Goal: Navigation & Orientation: Find specific page/section

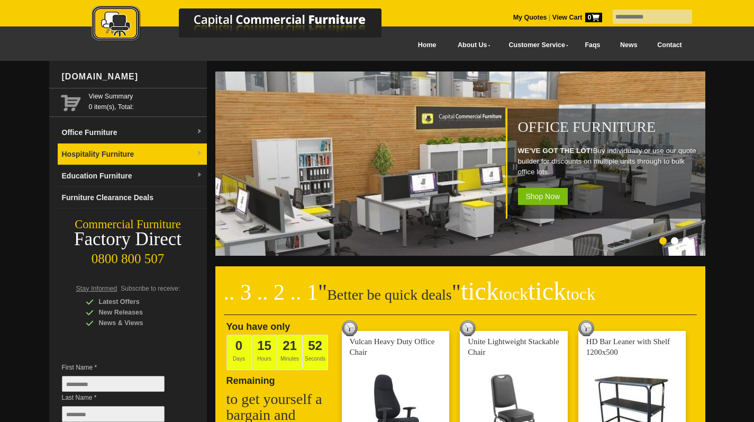
click at [194, 151] on link "Hospitality Furniture" at bounding box center [132, 154] width 149 height 22
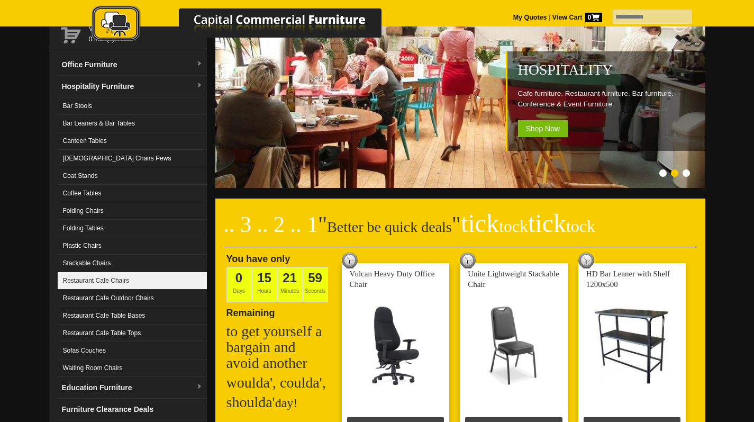
scroll to position [115, 0]
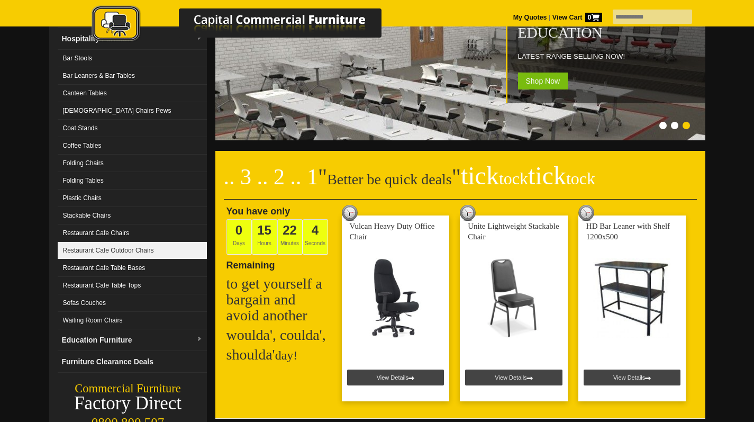
click at [174, 255] on link "Restaurant Cafe Outdoor Chairs" at bounding box center [132, 250] width 149 height 17
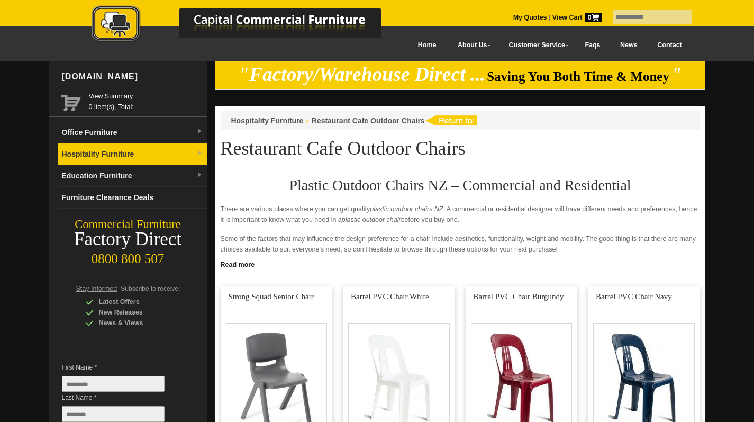
click at [201, 152] on img at bounding box center [199, 153] width 6 height 6
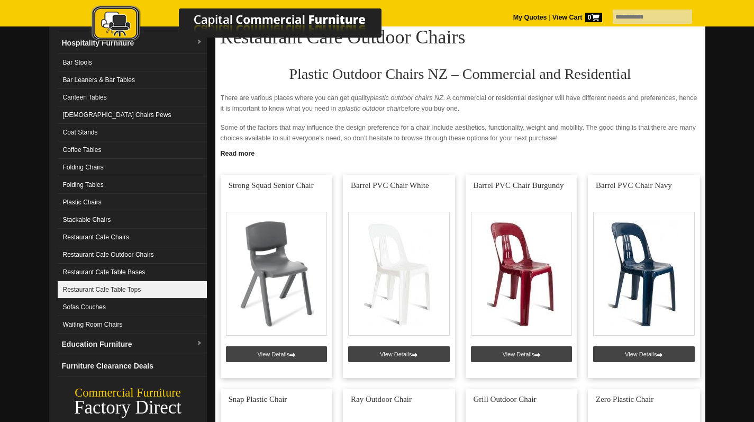
scroll to position [126, 0]
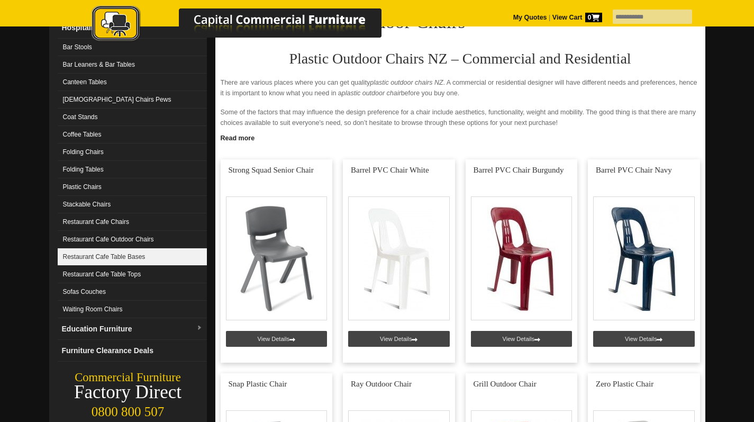
click at [184, 259] on link "Restaurant Cafe Table Bases" at bounding box center [132, 256] width 149 height 17
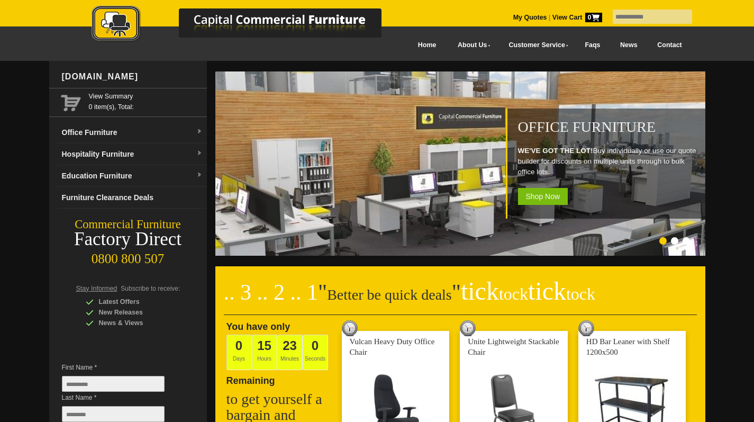
scroll to position [32, 0]
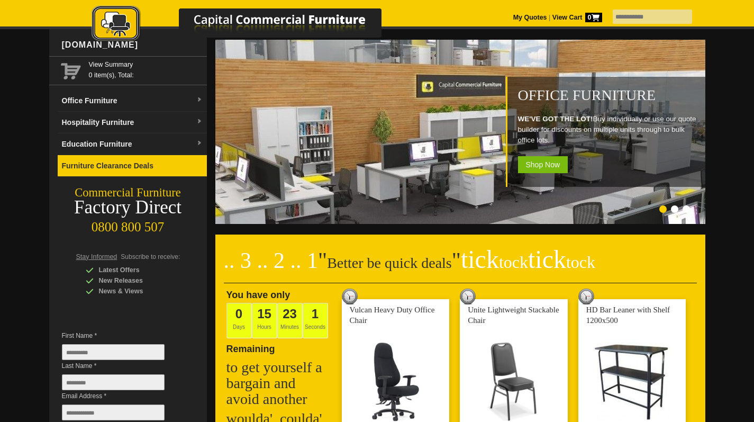
click at [124, 166] on link "Furniture Clearance Deals" at bounding box center [132, 166] width 149 height 22
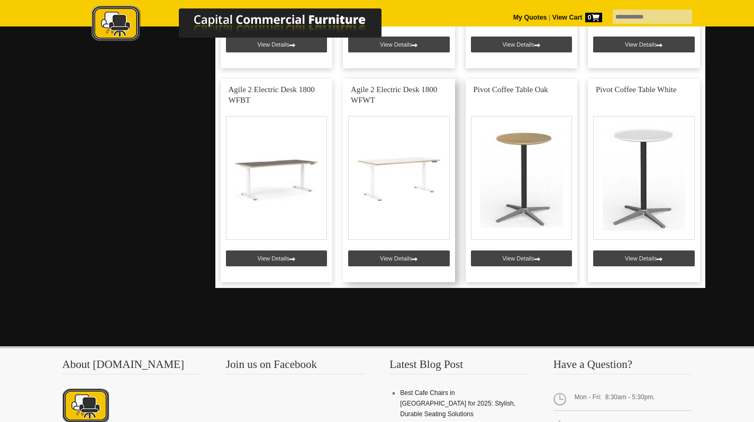
scroll to position [655, 0]
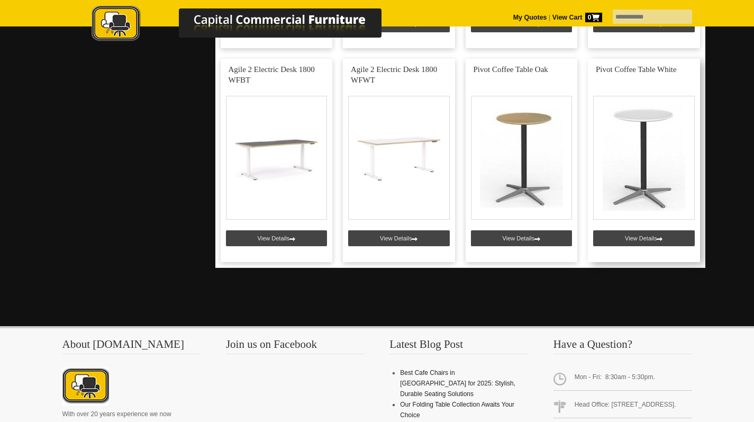
click at [644, 160] on link at bounding box center [644, 160] width 112 height 203
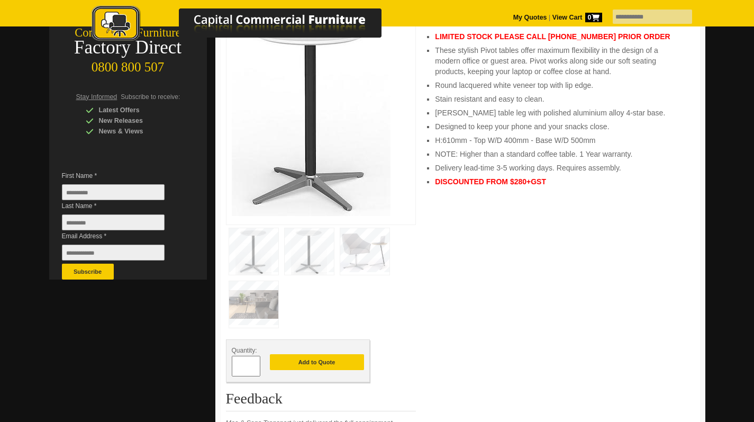
scroll to position [194, 0]
